Goal: Use online tool/utility: Utilize a website feature to perform a specific function

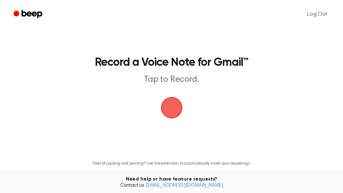
click at [171, 106] on span "button" at bounding box center [171, 107] width 23 height 23
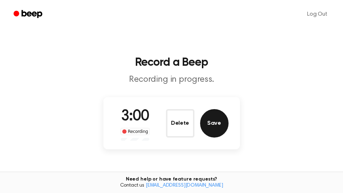
click at [215, 125] on button "Save" at bounding box center [214, 123] width 28 height 28
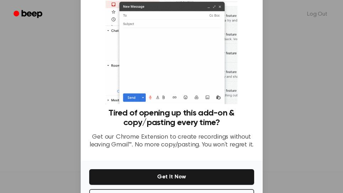
scroll to position [71, 0]
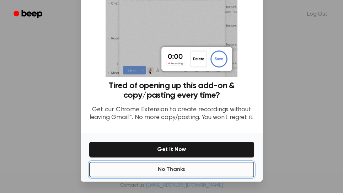
click at [182, 171] on button "No Thanks" at bounding box center [171, 170] width 165 height 16
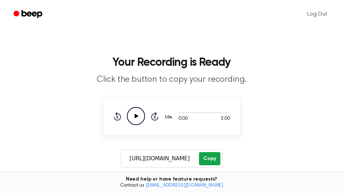
click at [210, 154] on button "Copy" at bounding box center [209, 158] width 21 height 13
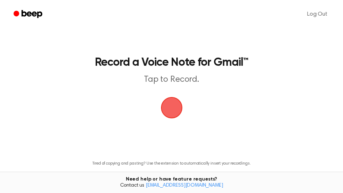
click at [175, 110] on span "button" at bounding box center [172, 108] width 20 height 20
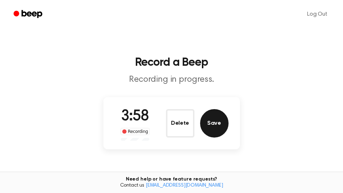
click at [217, 128] on button "Save" at bounding box center [214, 123] width 28 height 28
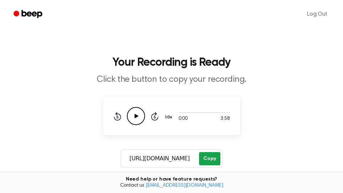
click at [214, 159] on button "Copy" at bounding box center [209, 158] width 21 height 13
